Goal: Task Accomplishment & Management: Manage account settings

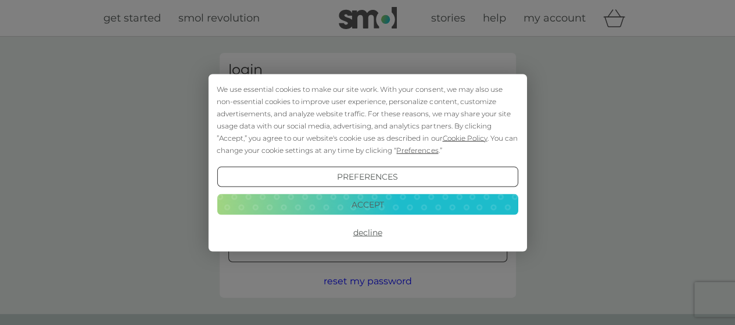
click at [334, 208] on button "Accept" at bounding box center [367, 204] width 301 height 21
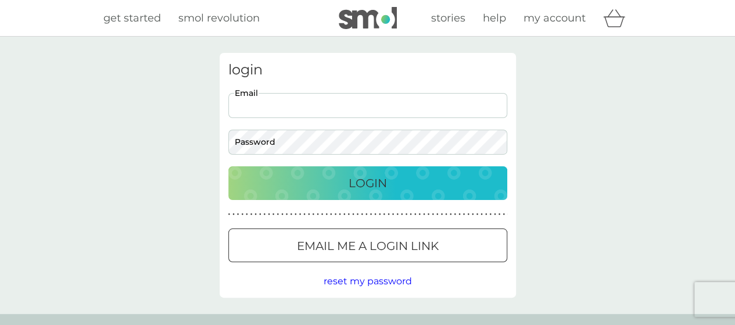
click at [355, 101] on input "Email" at bounding box center [367, 105] width 279 height 25
type input "[EMAIL_ADDRESS][DOMAIN_NAME]"
click at [349, 169] on button "Login" at bounding box center [367, 183] width 279 height 34
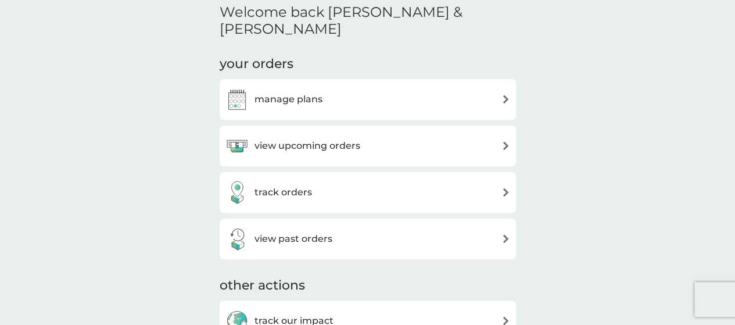
scroll to position [355, 0]
click at [337, 135] on div "view upcoming orders" at bounding box center [293, 145] width 135 height 23
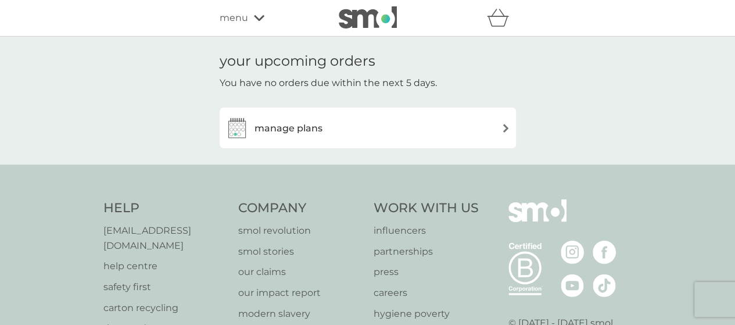
click at [337, 135] on div "manage plans" at bounding box center [368, 127] width 285 height 23
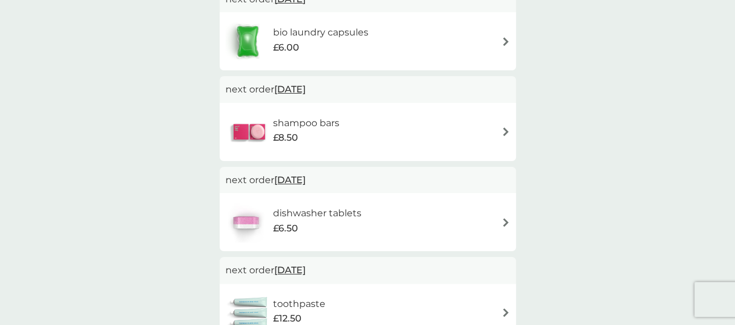
scroll to position [195, 0]
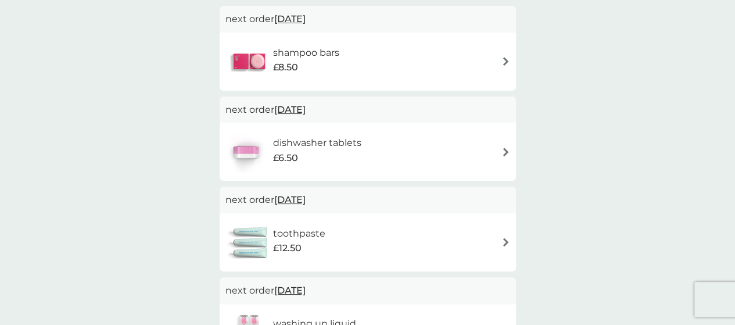
click at [341, 141] on h6 "dishwasher tablets" at bounding box center [317, 142] width 88 height 15
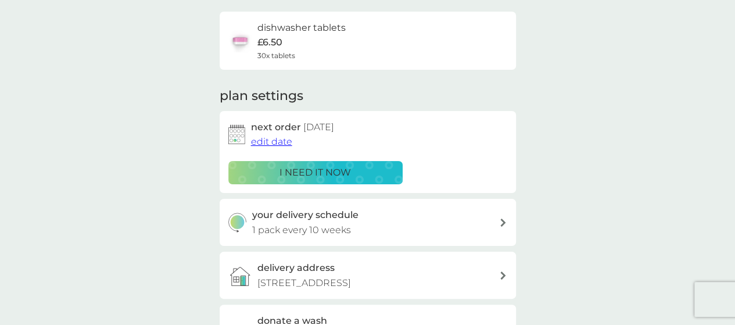
scroll to position [86, 0]
click at [267, 143] on span "edit date" at bounding box center [271, 140] width 41 height 11
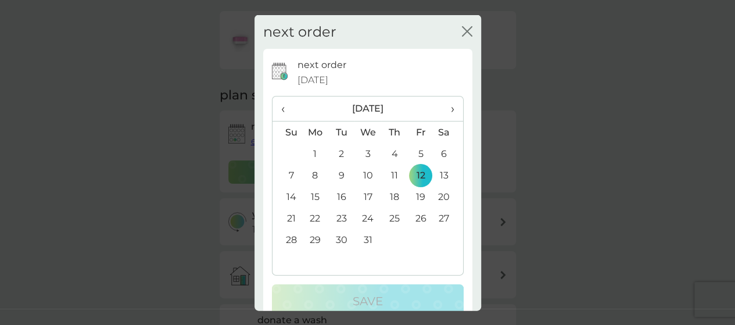
click at [281, 109] on span "‹" at bounding box center [287, 109] width 12 height 24
click at [445, 112] on span "›" at bounding box center [448, 109] width 12 height 24
click at [282, 110] on span "‹" at bounding box center [287, 109] width 12 height 24
click at [444, 112] on span "›" at bounding box center [448, 109] width 12 height 24
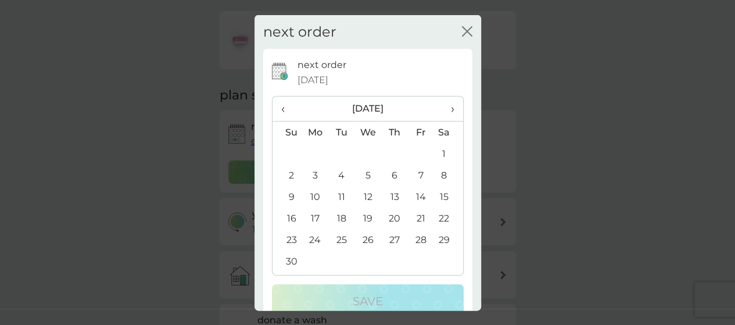
click at [390, 219] on td "20" at bounding box center [394, 219] width 26 height 22
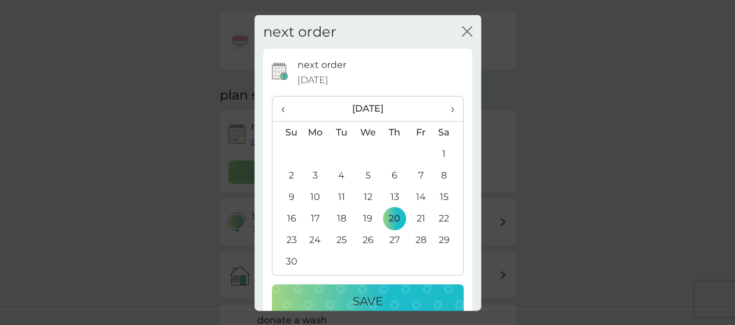
click at [383, 299] on div "Save" at bounding box center [368, 301] width 169 height 19
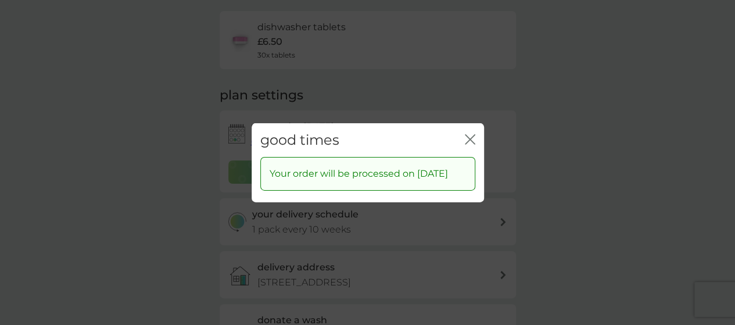
click at [469, 134] on icon "close" at bounding box center [470, 139] width 10 height 10
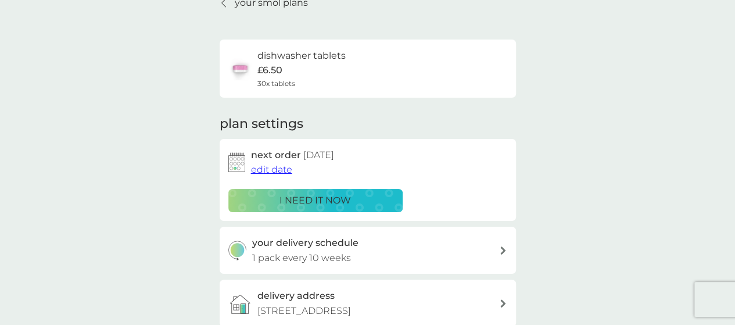
scroll to position [55, 0]
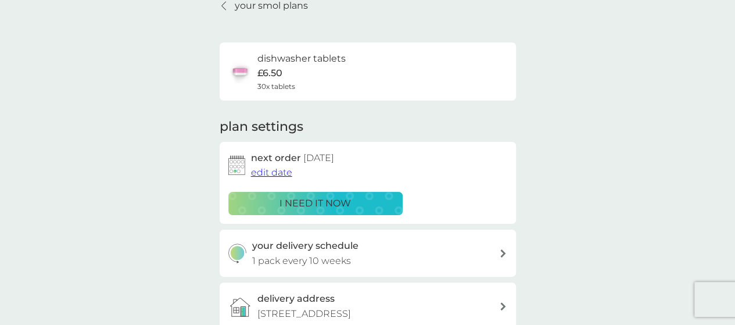
click at [273, 176] on span "edit date" at bounding box center [271, 172] width 41 height 11
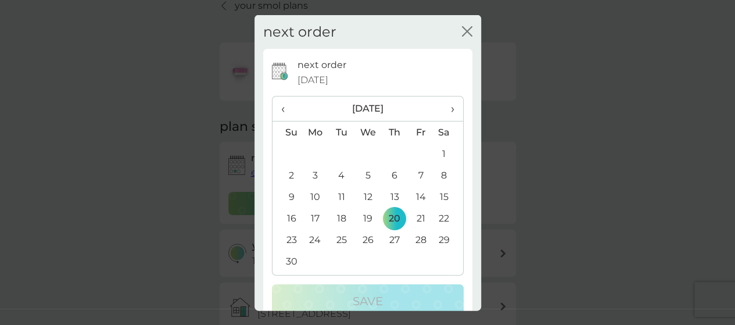
click at [416, 197] on td "14" at bounding box center [421, 197] width 26 height 22
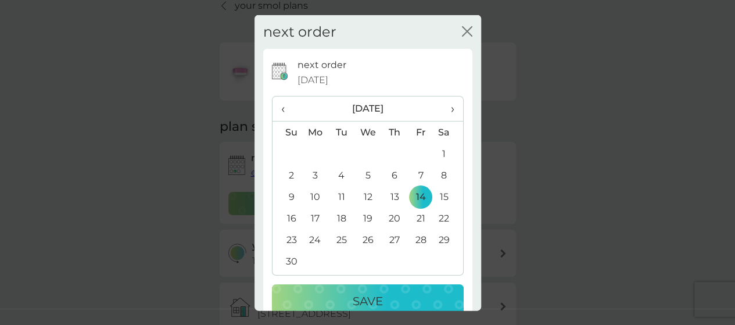
click at [398, 295] on div "Save" at bounding box center [368, 301] width 169 height 19
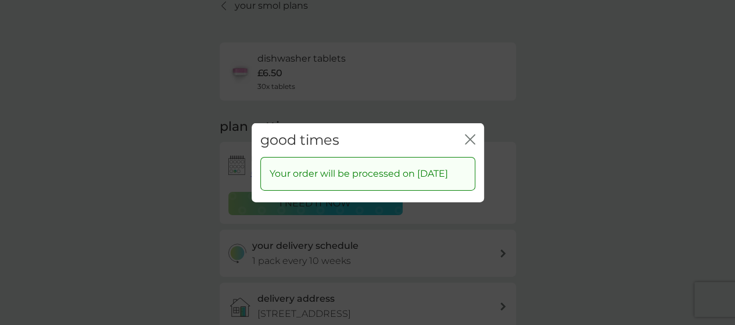
click at [469, 134] on icon "close" at bounding box center [468, 138] width 5 height 9
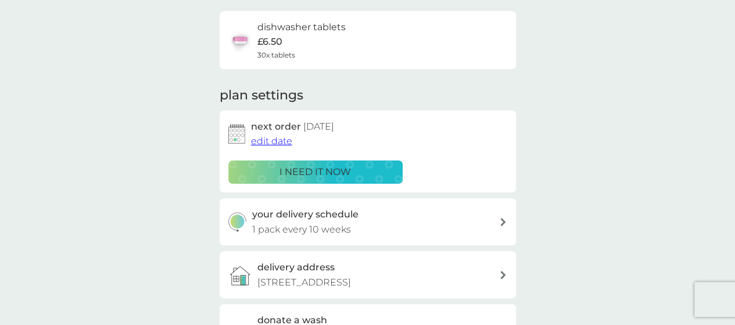
scroll to position [87, 0]
click at [381, 223] on div "your delivery schedule 1 pack every 10 weeks" at bounding box center [375, 221] width 247 height 30
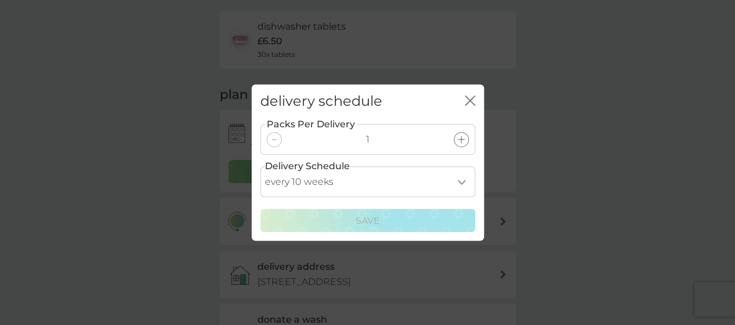
click at [357, 183] on select "every 1 week every 2 weeks every 3 weeks every 4 weeks every 5 weeks every 6 we…" at bounding box center [367, 181] width 215 height 31
select select "42"
click at [260, 166] on select "every 1 week every 2 weeks every 3 weeks every 4 weeks every 5 weeks every 6 we…" at bounding box center [367, 181] width 215 height 31
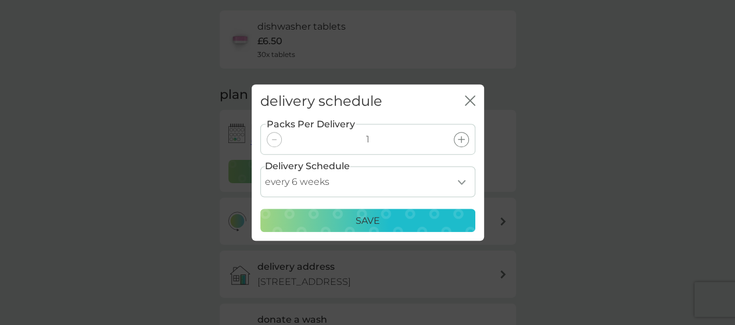
click at [394, 215] on div "Save" at bounding box center [368, 220] width 200 height 15
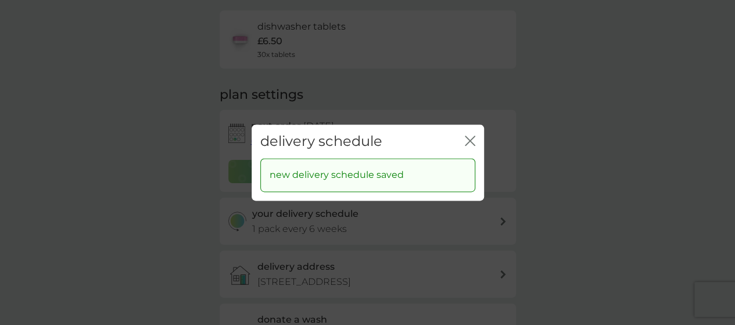
click at [470, 135] on icon "close" at bounding box center [470, 140] width 10 height 10
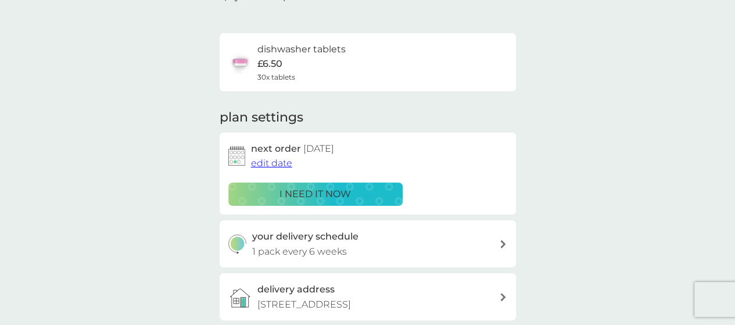
scroll to position [0, 0]
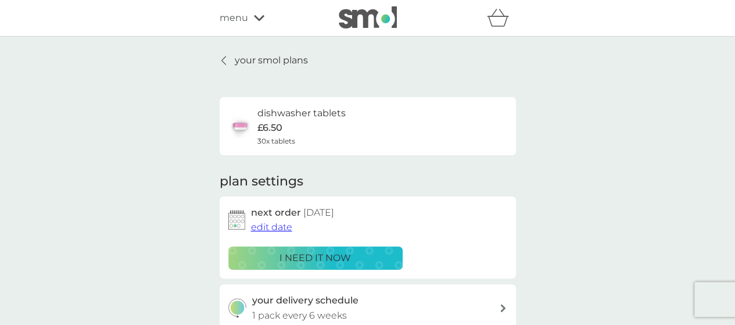
click at [291, 57] on p "your smol plans" at bounding box center [271, 60] width 73 height 15
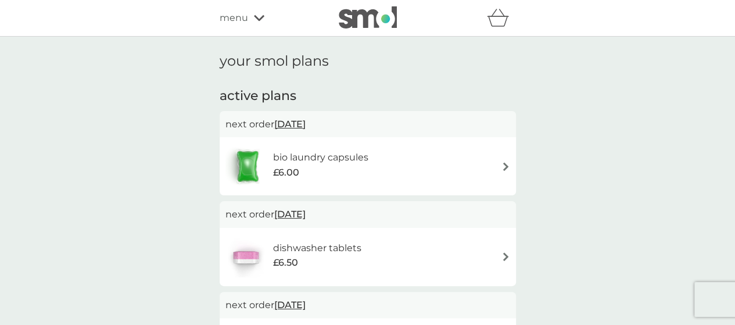
click at [291, 144] on div "bio laundry capsules £6.00" at bounding box center [368, 166] width 297 height 58
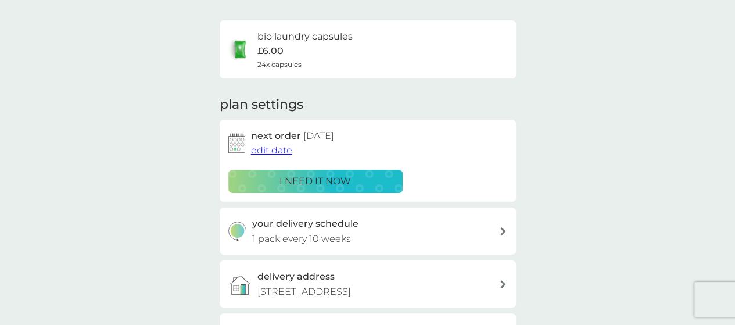
scroll to position [79, 0]
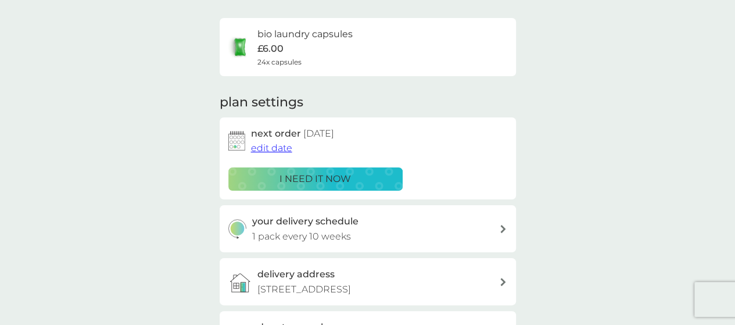
click at [273, 152] on span "edit date" at bounding box center [271, 147] width 41 height 11
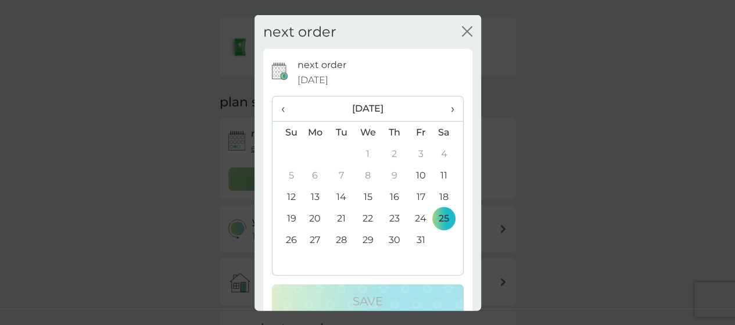
click at [444, 108] on span "›" at bounding box center [448, 109] width 12 height 24
click at [467, 26] on icon "close" at bounding box center [469, 30] width 5 height 9
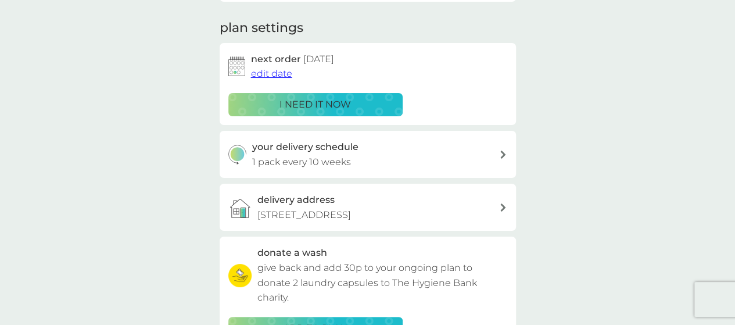
scroll to position [156, 0]
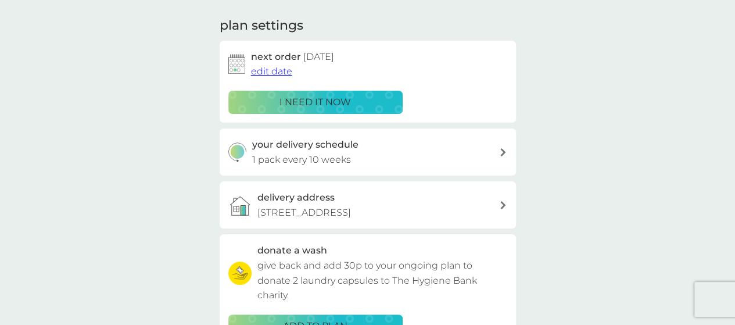
click at [411, 145] on div "your delivery schedule 1 pack every 10 weeks" at bounding box center [375, 152] width 247 height 30
select select "70"
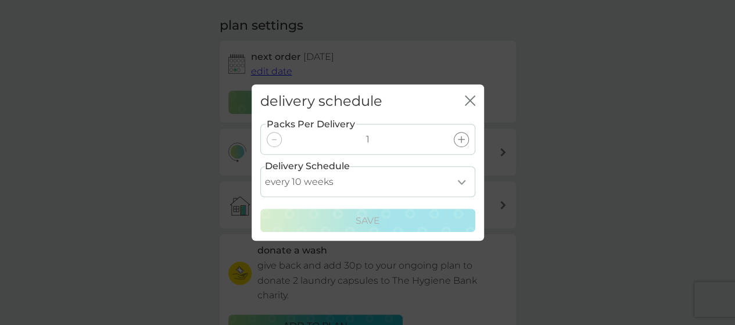
click at [474, 97] on icon "close" at bounding box center [470, 100] width 10 height 10
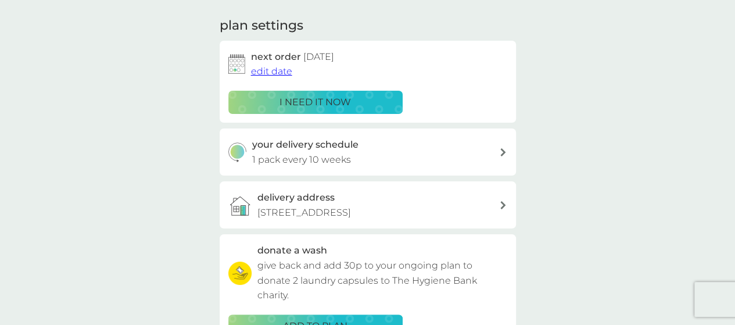
click at [418, 153] on div "your delivery schedule 1 pack every 10 weeks" at bounding box center [375, 152] width 247 height 30
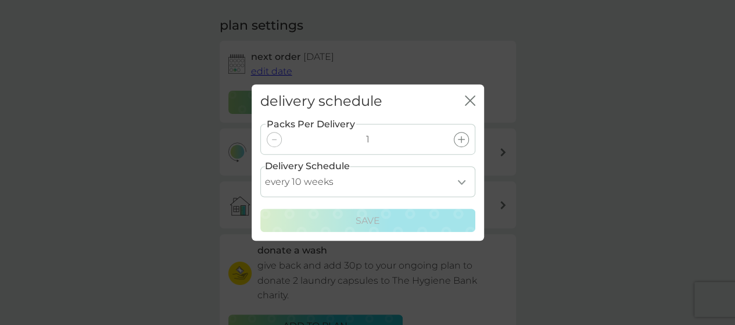
click at [405, 190] on select "every 1 week every 2 weeks every 3 weeks every 4 weeks every 5 weeks every 6 we…" at bounding box center [367, 181] width 215 height 31
select select "56"
click at [260, 166] on select "every 1 week every 2 weeks every 3 weeks every 4 weeks every 5 weeks every 6 we…" at bounding box center [367, 181] width 215 height 31
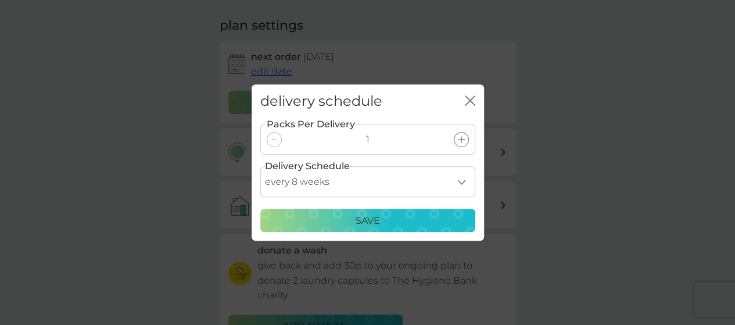
click at [372, 221] on p "Save" at bounding box center [368, 220] width 24 height 15
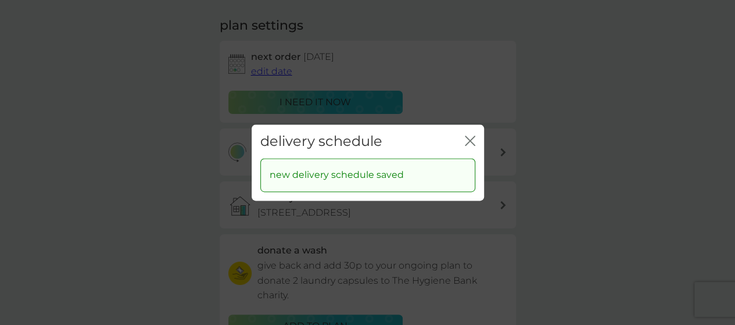
click at [467, 140] on icon "close" at bounding box center [470, 140] width 10 height 10
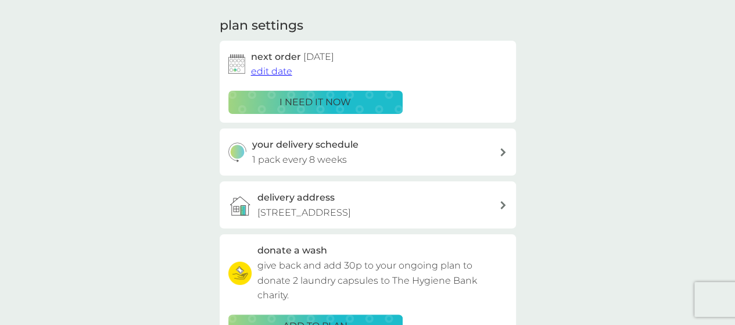
click at [284, 68] on span "edit date" at bounding box center [271, 71] width 41 height 11
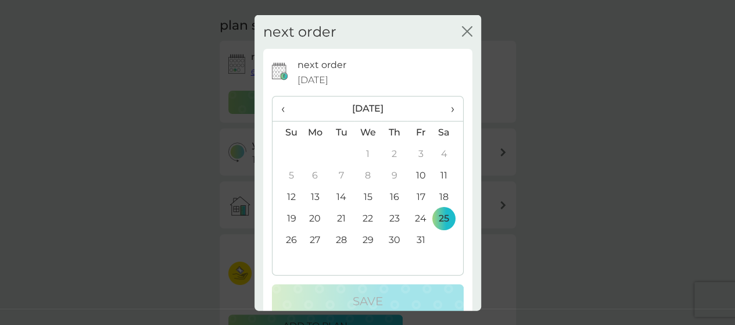
click at [443, 111] on span "›" at bounding box center [448, 109] width 12 height 24
click at [292, 238] on td "23" at bounding box center [288, 240] width 30 height 22
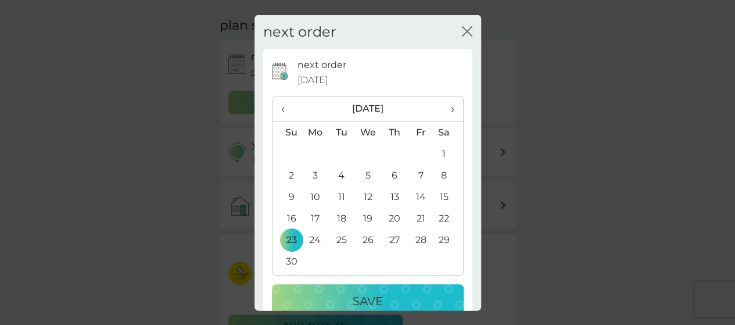
click at [312, 239] on td "24" at bounding box center [315, 240] width 27 height 22
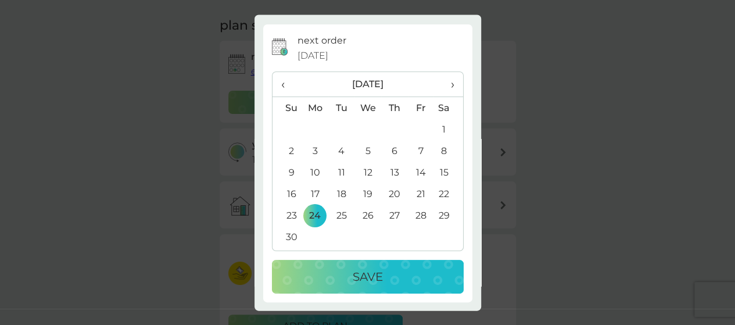
click at [331, 273] on div "Save" at bounding box center [368, 277] width 169 height 19
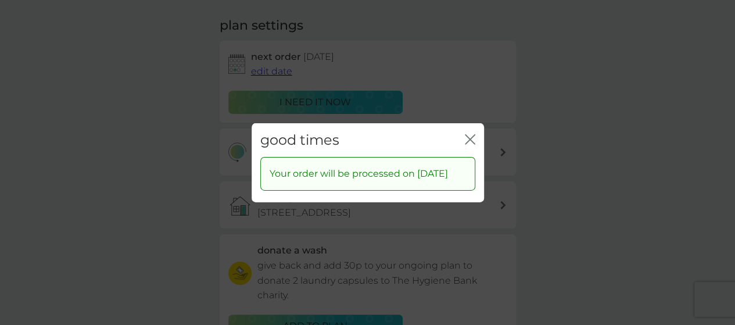
click at [471, 134] on icon "close" at bounding box center [470, 139] width 10 height 10
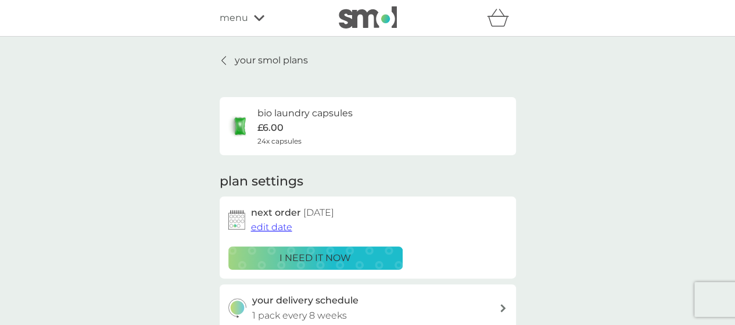
click at [282, 55] on p "your smol plans" at bounding box center [271, 60] width 73 height 15
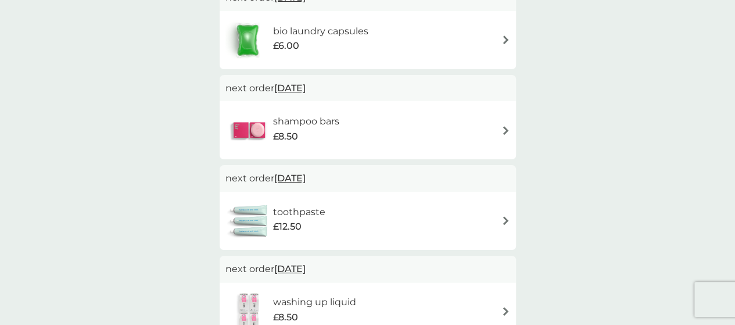
scroll to position [224, 0]
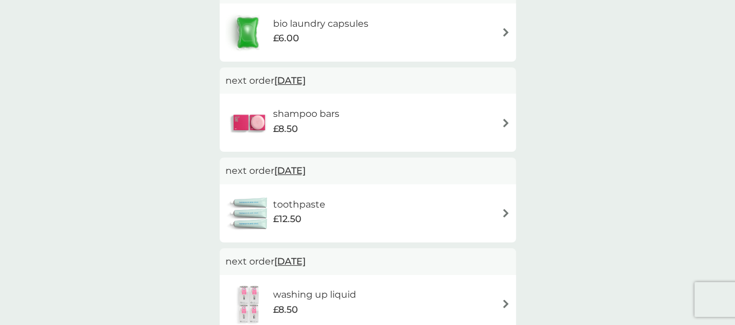
click at [306, 112] on h6 "shampoo bars" at bounding box center [306, 113] width 66 height 15
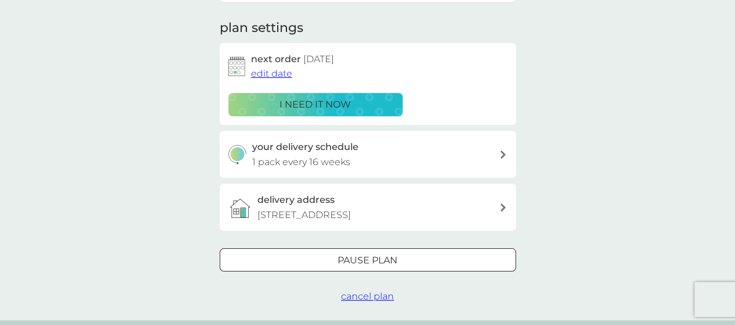
scroll to position [158, 0]
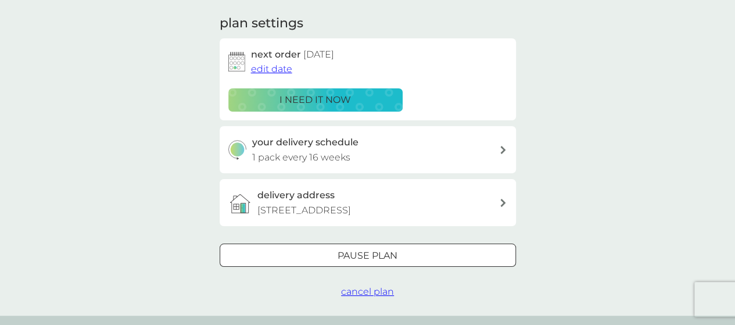
click at [329, 155] on p "1 pack every 16 weeks" at bounding box center [301, 157] width 98 height 15
select select "112"
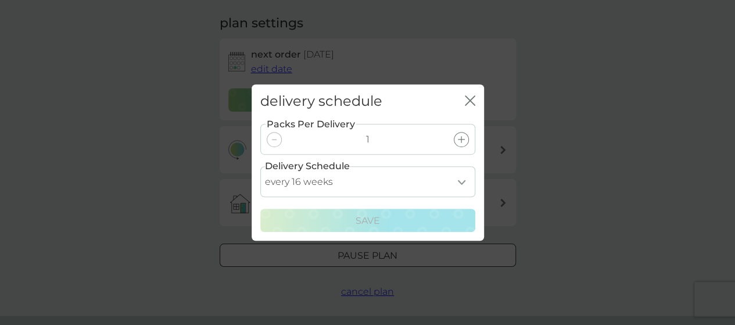
click at [158, 144] on div "delivery schedule close Packs Per Delivery 1 Delivery Schedule every 1 week eve…" at bounding box center [367, 162] width 735 height 325
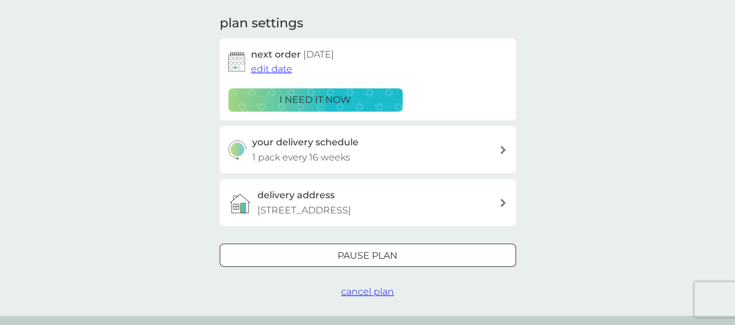
click at [277, 68] on span "edit date" at bounding box center [271, 68] width 41 height 11
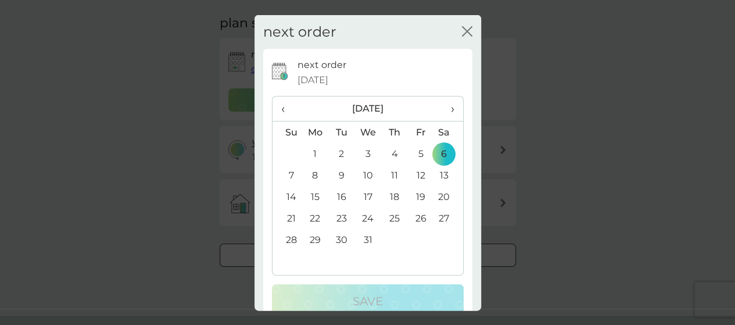
click at [288, 192] on td "14" at bounding box center [288, 197] width 30 height 22
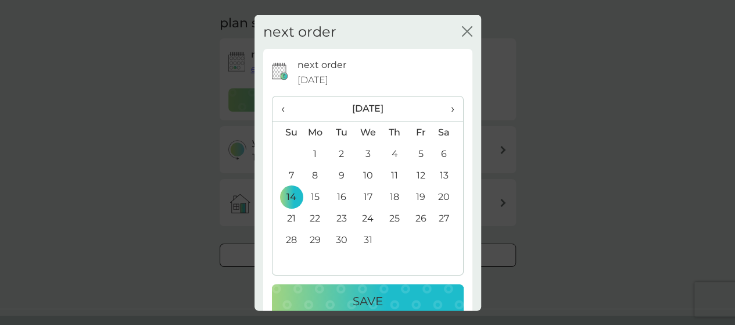
scroll to position [24, 0]
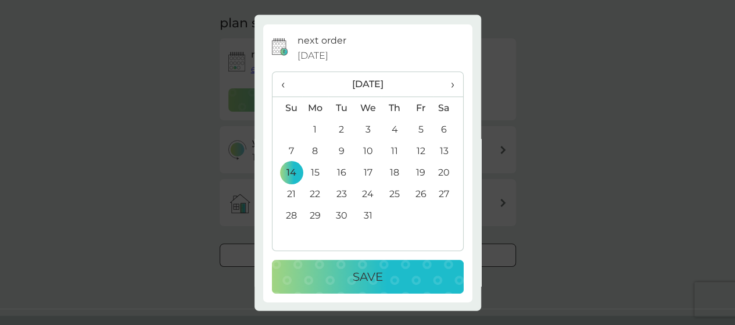
click at [327, 272] on div "Save" at bounding box center [368, 277] width 169 height 19
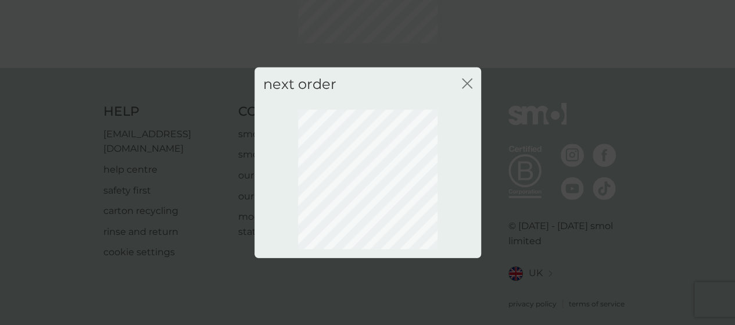
click at [468, 82] on icon "close" at bounding box center [469, 82] width 5 height 9
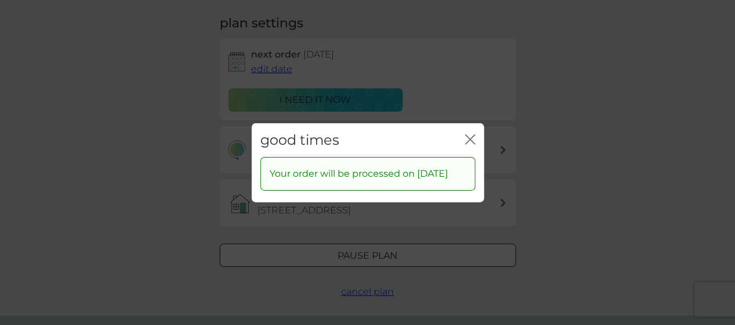
click at [472, 134] on icon "close" at bounding box center [472, 138] width 5 height 9
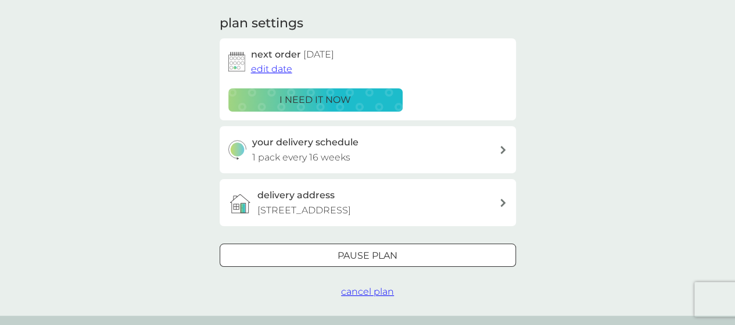
click at [265, 70] on span "edit date" at bounding box center [271, 68] width 41 height 11
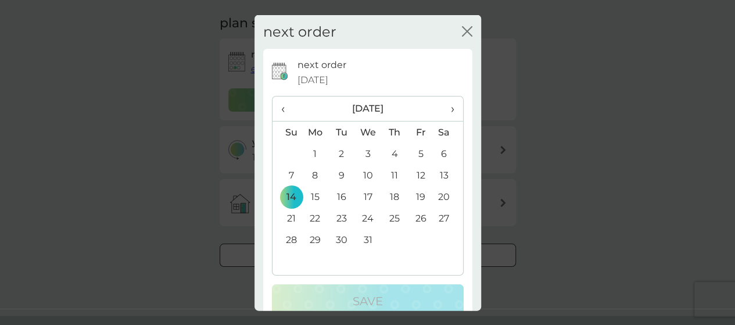
click at [341, 192] on td "16" at bounding box center [341, 197] width 26 height 22
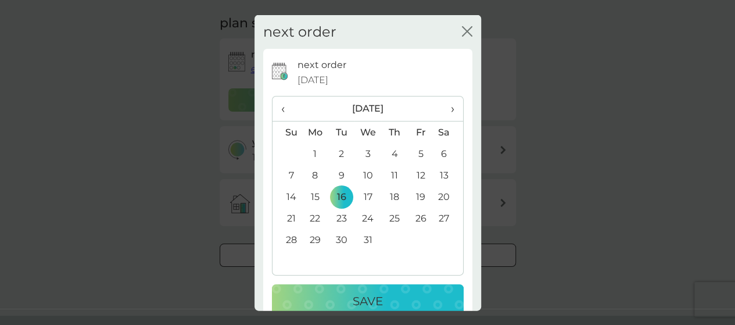
click at [364, 300] on p "Save" at bounding box center [368, 301] width 30 height 19
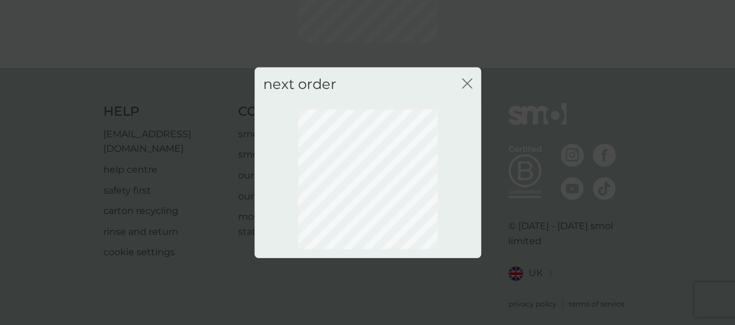
click at [463, 83] on icon "close" at bounding box center [467, 83] width 10 height 10
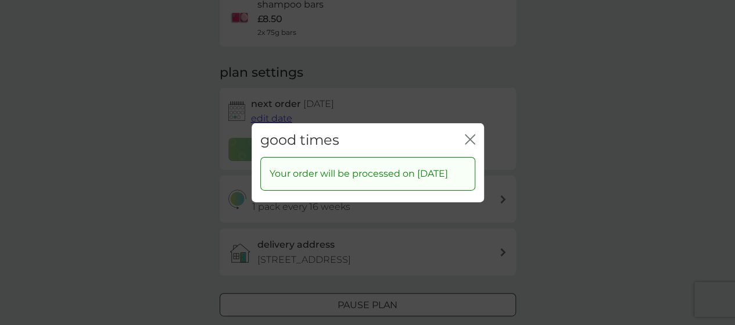
scroll to position [108, 0]
click at [470, 135] on icon "close" at bounding box center [470, 139] width 10 height 10
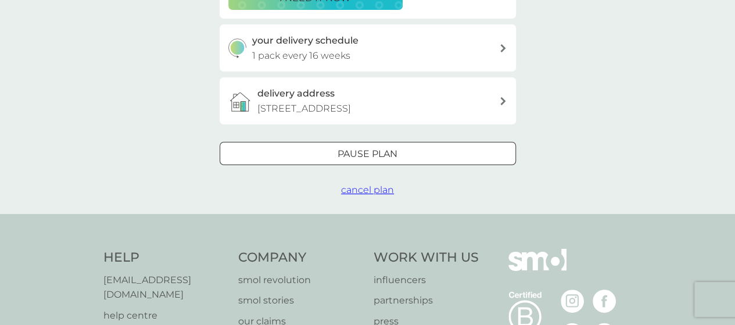
scroll to position [238, 0]
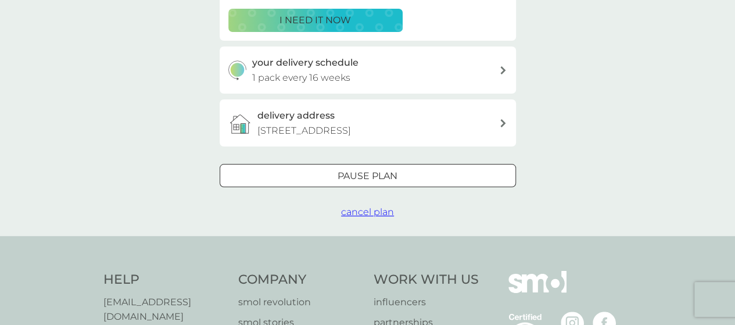
click at [428, 76] on div "your delivery schedule 1 pack every 16 weeks" at bounding box center [375, 70] width 247 height 30
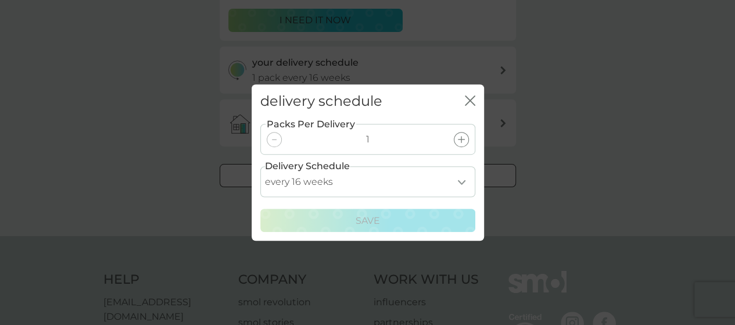
click at [465, 186] on select "every 1 week every 2 weeks every 3 weeks every 4 weeks every 5 weeks every 6 we…" at bounding box center [367, 181] width 215 height 31
click at [260, 166] on select "every 1 week every 2 weeks every 3 weeks every 4 weeks every 5 weeks every 6 we…" at bounding box center [367, 181] width 215 height 31
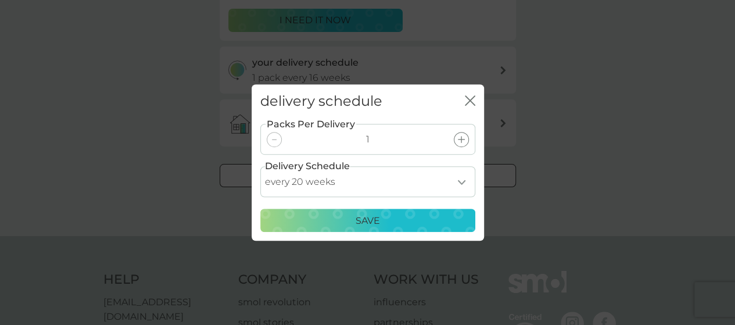
click at [413, 183] on select "every 1 week every 2 weeks every 3 weeks every 4 weeks every 5 weeks every 6 we…" at bounding box center [367, 181] width 215 height 31
select select "168"
click at [260, 166] on select "every 1 week every 2 weeks every 3 weeks every 4 weeks every 5 weeks every 6 we…" at bounding box center [367, 181] width 215 height 31
click at [383, 225] on div "Save" at bounding box center [368, 220] width 200 height 15
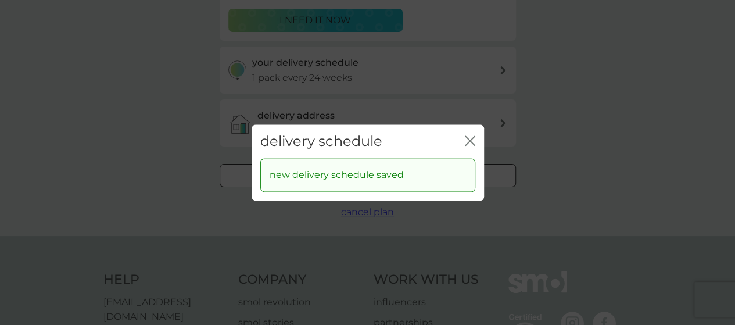
click at [472, 138] on icon "close" at bounding box center [472, 140] width 5 height 9
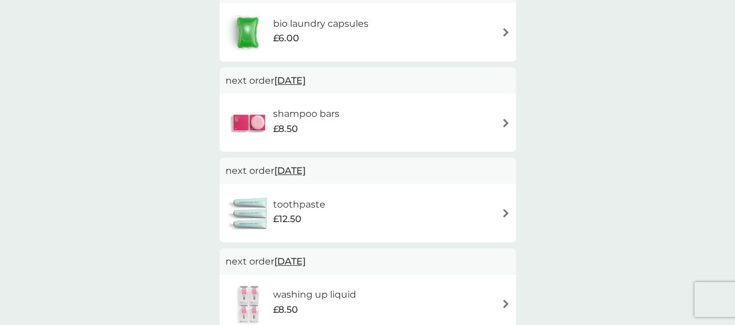
scroll to position [293, 0]
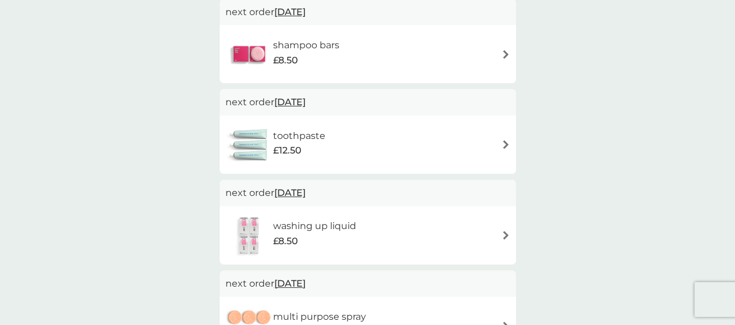
click at [291, 102] on span "3 Jan 2026" at bounding box center [289, 102] width 31 height 23
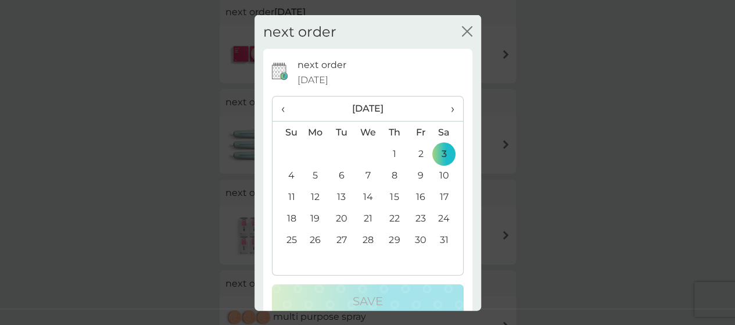
click at [462, 31] on icon "close" at bounding box center [467, 31] width 10 height 10
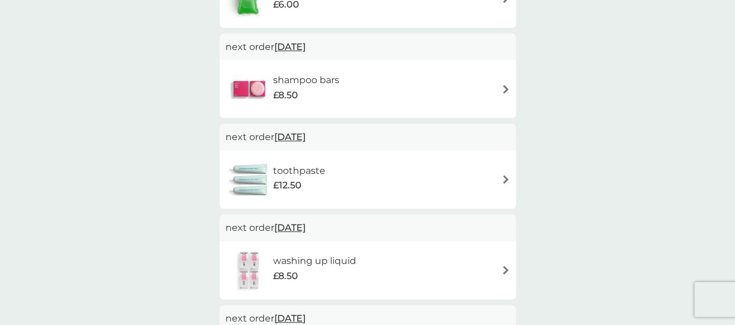
scroll to position [258, 0]
click at [329, 267] on h6 "washing up liquid" at bounding box center [314, 261] width 83 height 15
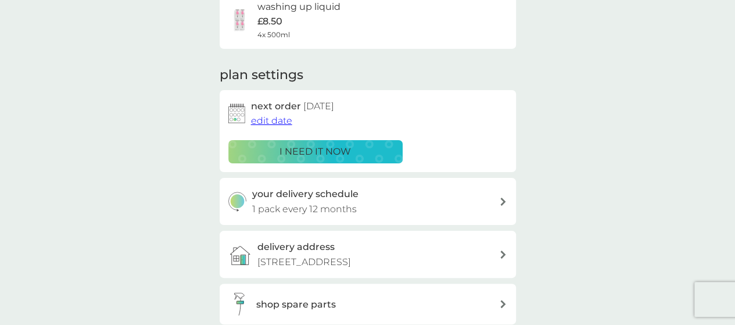
scroll to position [105, 0]
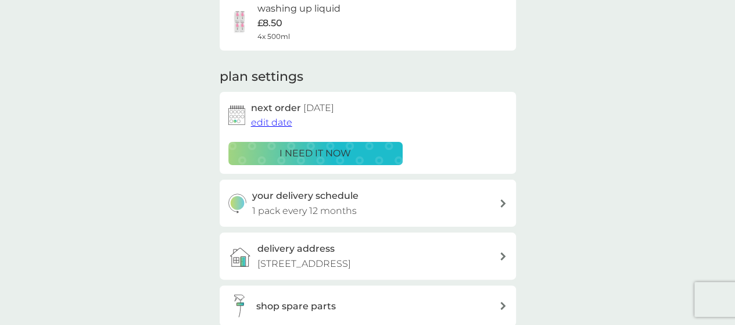
click at [121, 138] on div "your smol plans washing up liquid £8.50 4x 500ml plan settings next order 25 Ja…" at bounding box center [367, 174] width 735 height 484
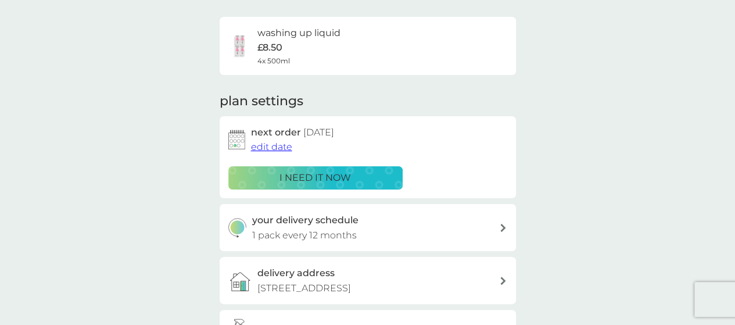
scroll to position [0, 0]
